Goal: Information Seeking & Learning: Learn about a topic

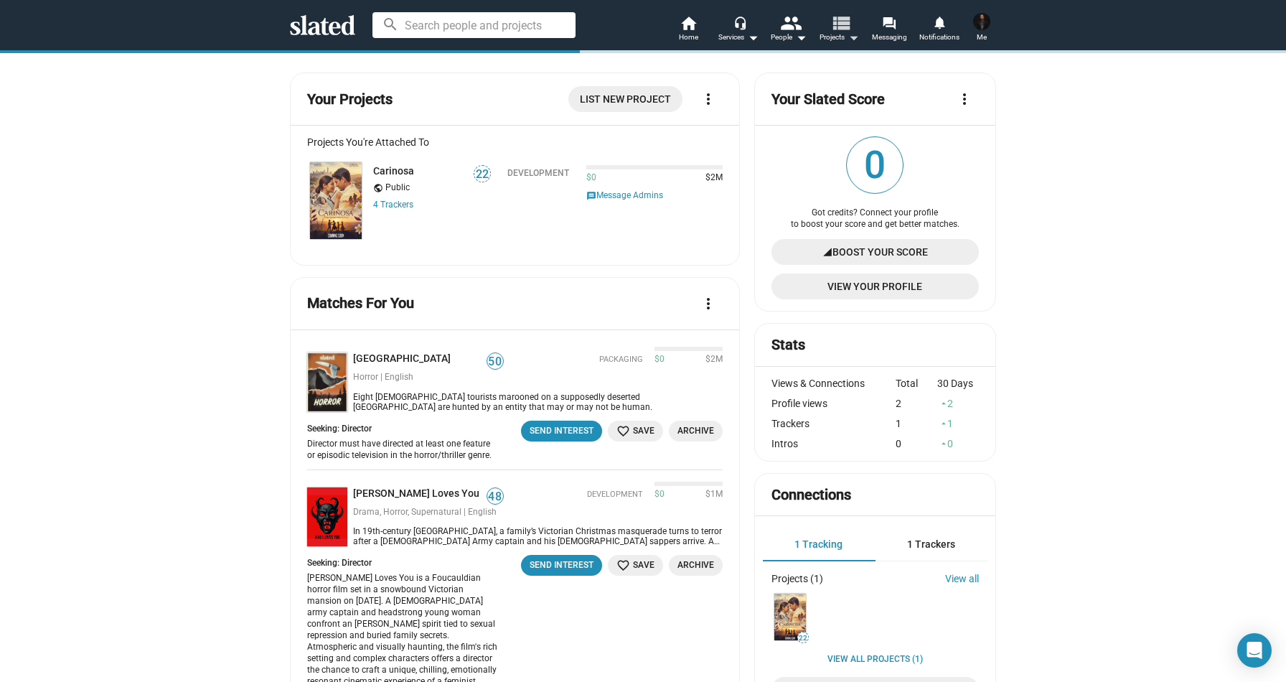
click at [832, 27] on mat-icon "view_list" at bounding box center [840, 22] width 21 height 21
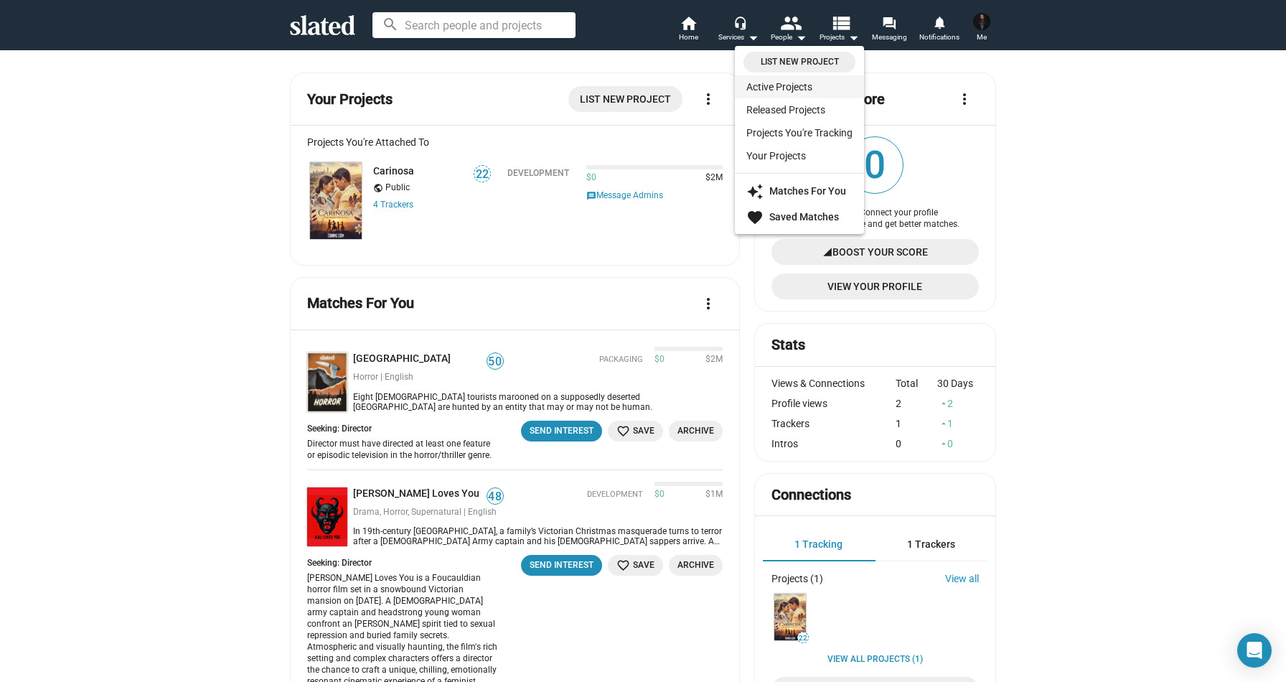
click at [795, 82] on link "Active Projects" at bounding box center [799, 86] width 129 height 23
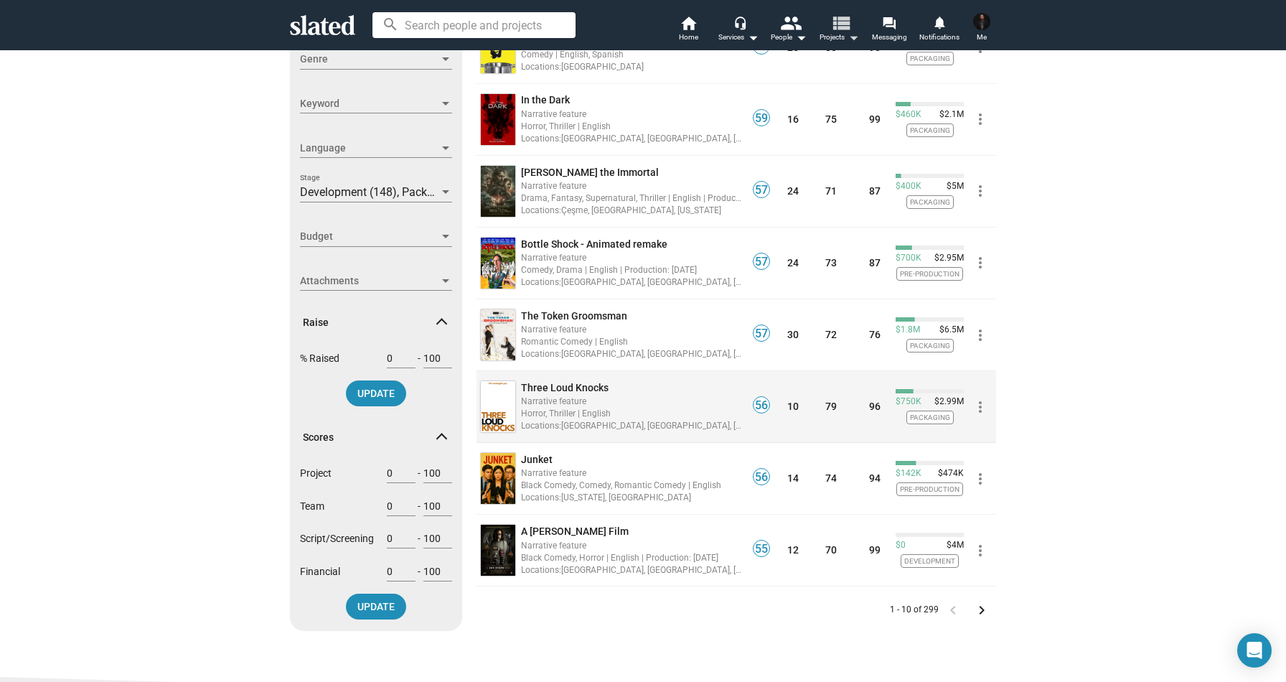
scroll to position [320, 0]
click at [698, 417] on div "Horror, Thriller | English" at bounding box center [632, 412] width 222 height 14
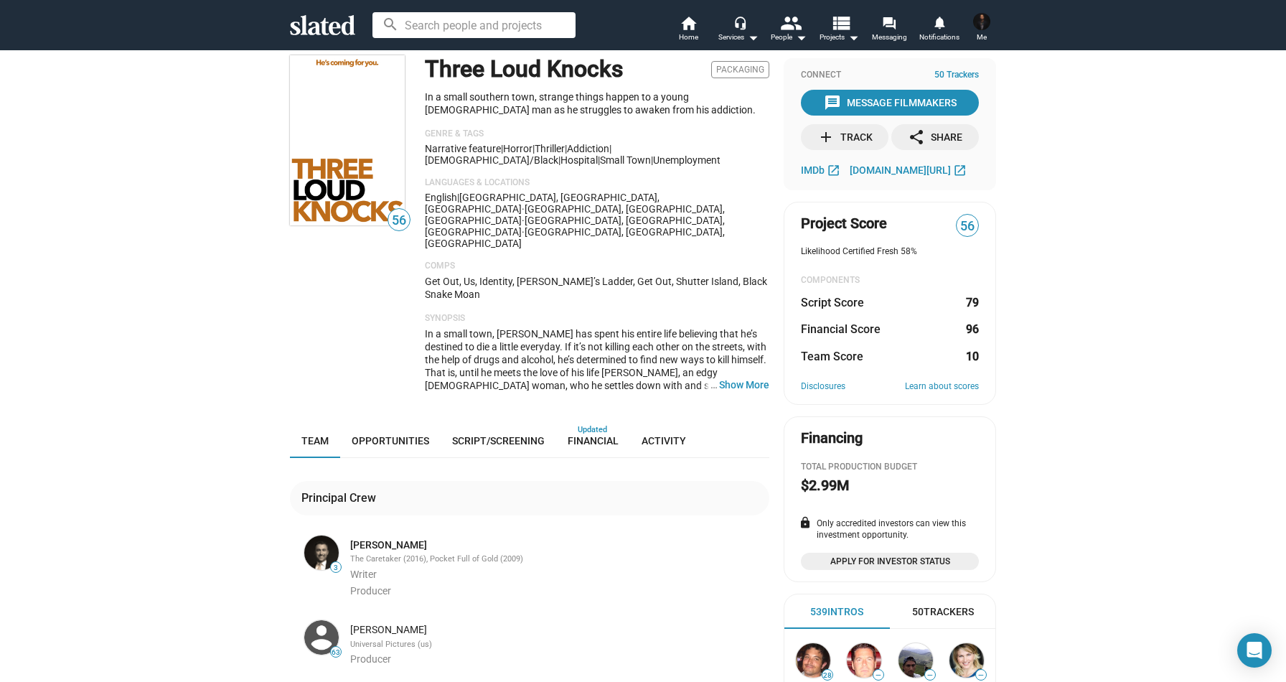
scroll to position [9, 0]
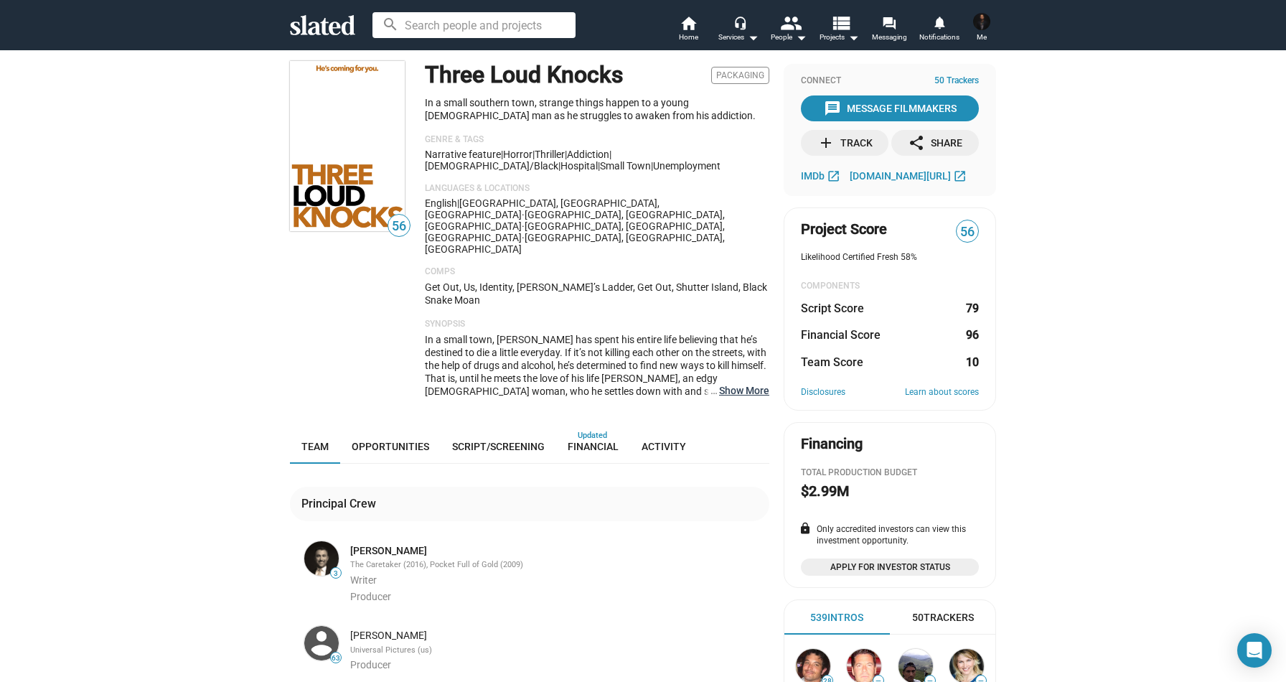
click at [736, 384] on button "… Show More" at bounding box center [744, 390] width 50 height 13
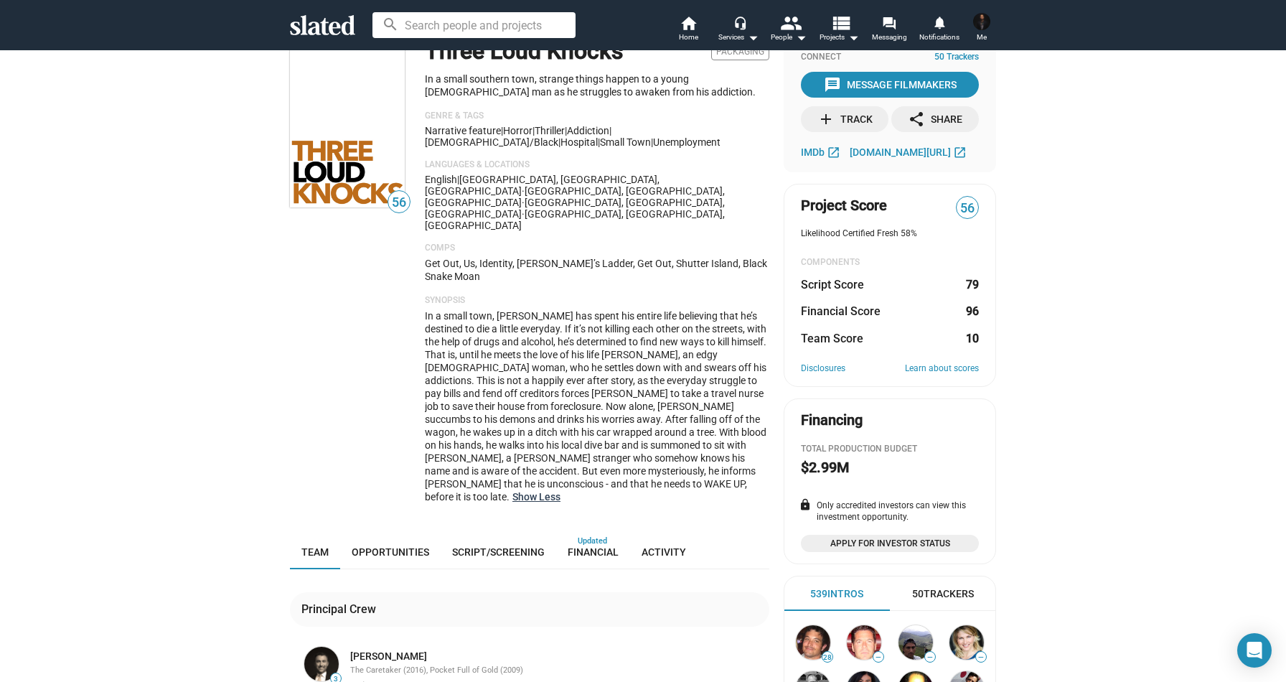
scroll to position [32, 0]
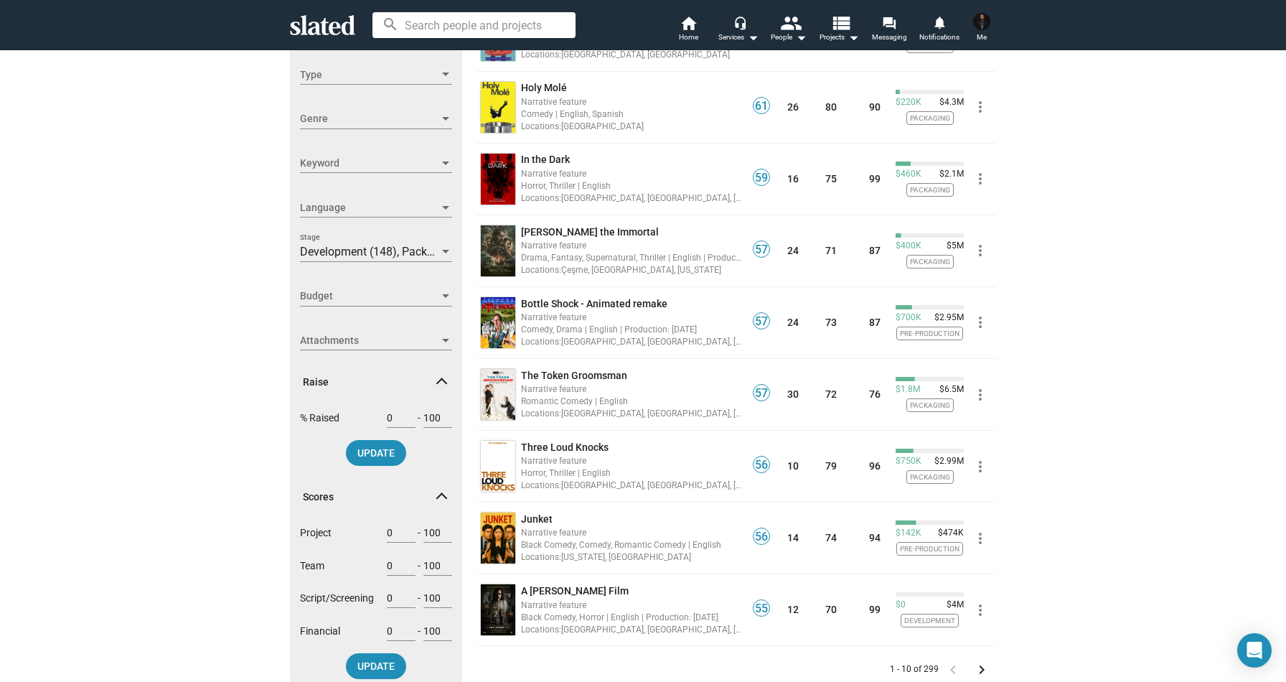
scroll to position [308, 0]
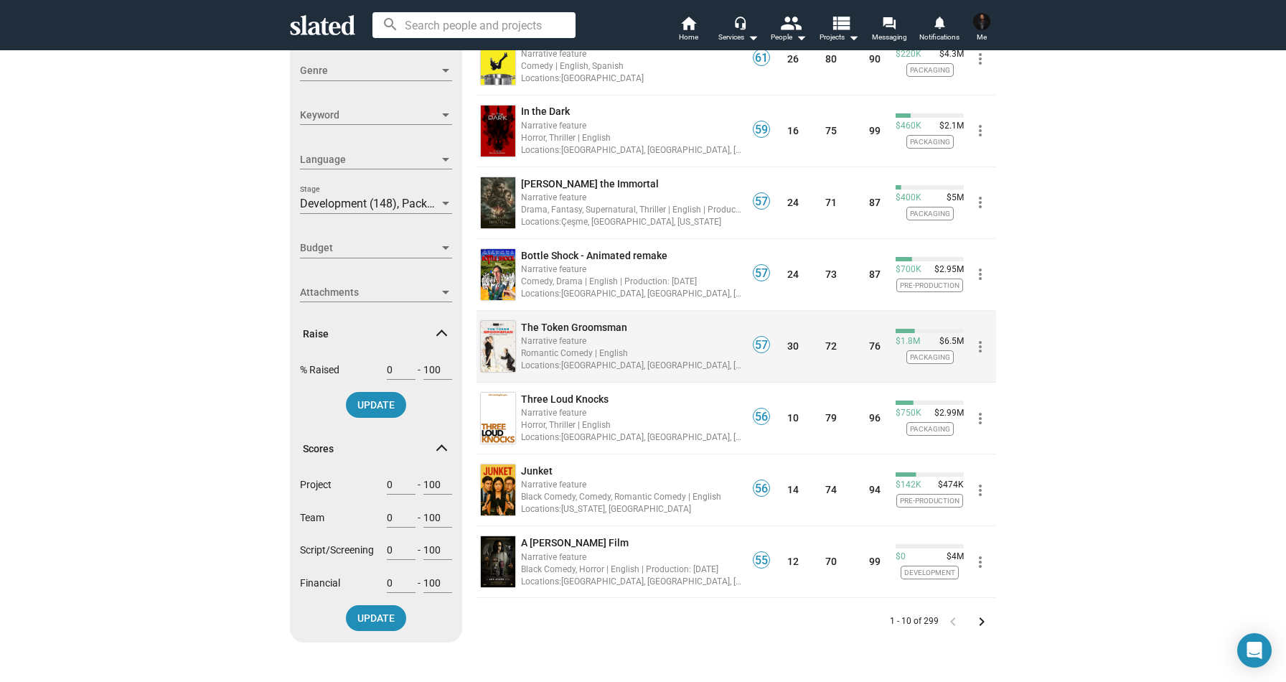
click at [603, 346] on div "Romantic Comedy | English" at bounding box center [632, 353] width 222 height 14
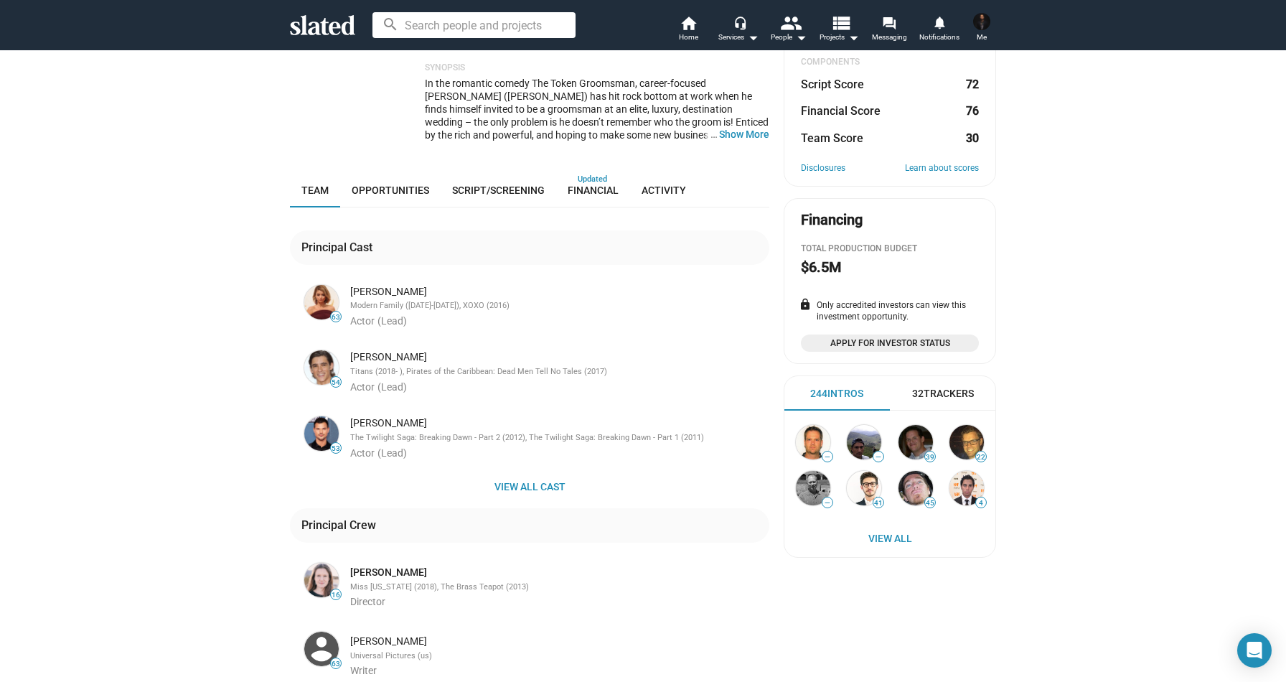
scroll to position [207, 0]
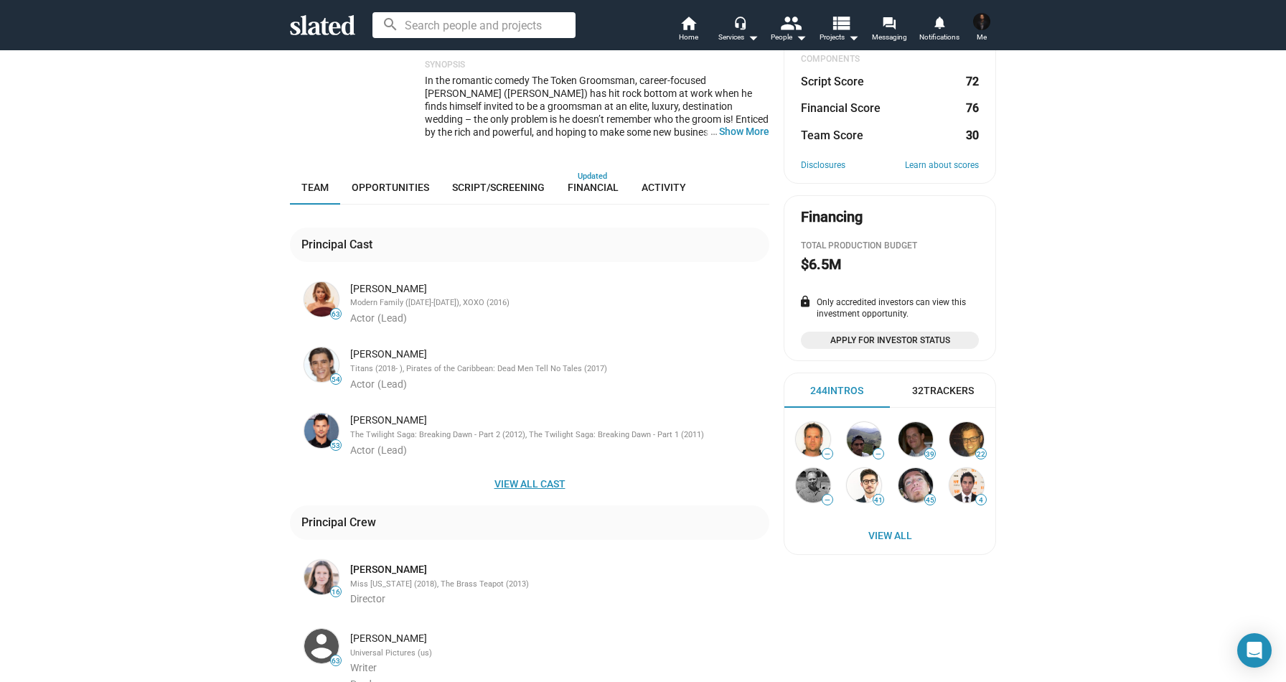
click at [525, 471] on span "View all cast" at bounding box center [529, 484] width 456 height 26
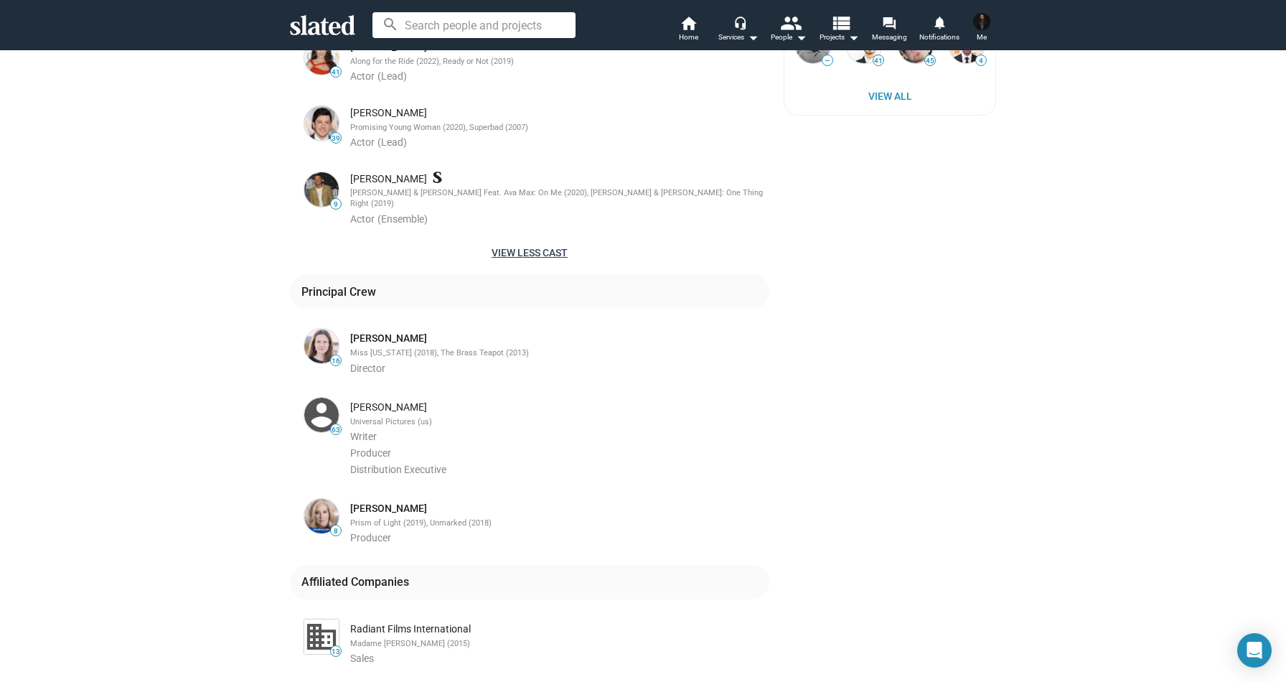
scroll to position [653, 0]
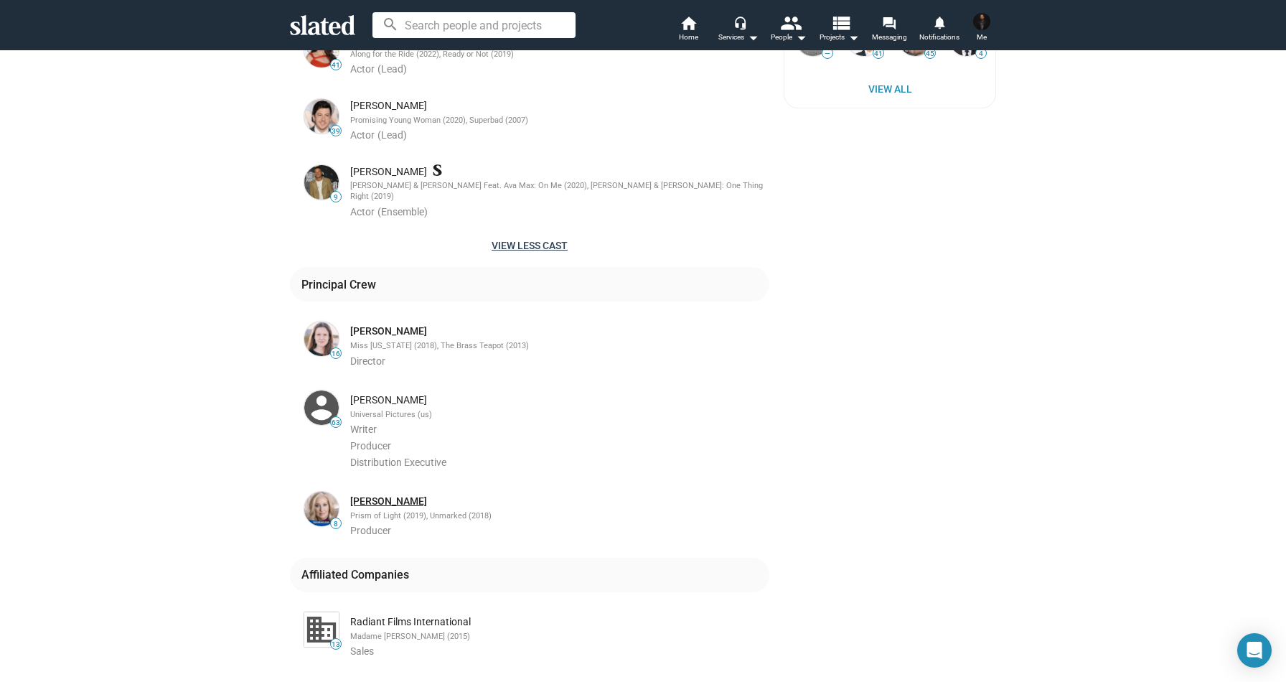
click at [367, 494] on link "[PERSON_NAME]" at bounding box center [388, 501] width 77 height 14
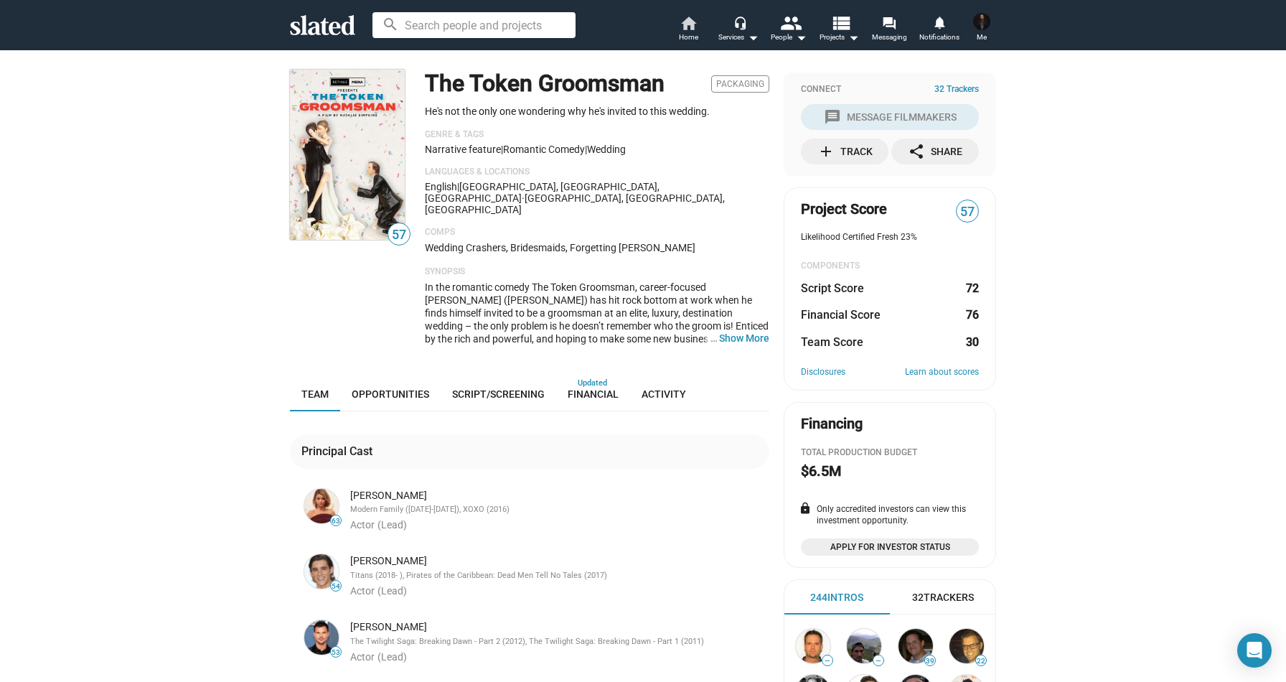
scroll to position [1, 0]
